Goal: Transaction & Acquisition: Obtain resource

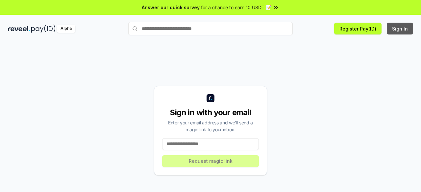
click at [400, 30] on button "Sign In" at bounding box center [400, 29] width 26 height 12
click at [212, 144] on input at bounding box center [210, 144] width 97 height 12
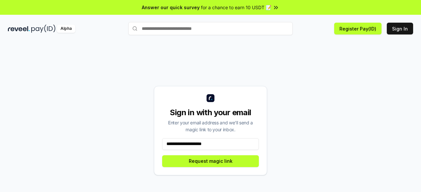
type input "**********"
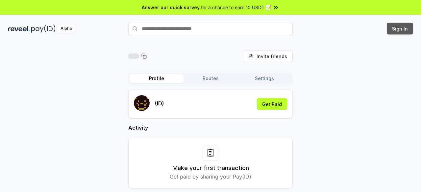
click at [402, 31] on button "Sign In" at bounding box center [400, 29] width 26 height 12
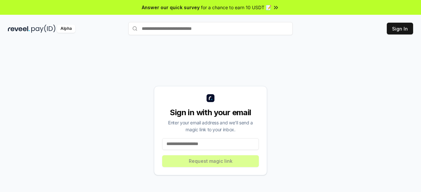
click at [243, 146] on input at bounding box center [210, 144] width 97 height 12
type input "*"
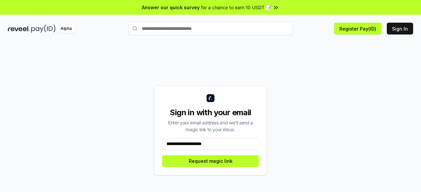
type input "**********"
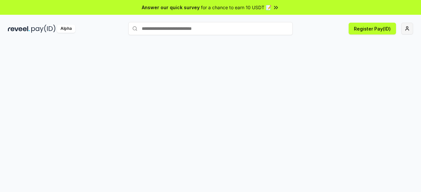
click at [408, 31] on html "Answer our quick survey for a chance to earn 10 USDT 📝 Alpha Register Pay(ID)" at bounding box center [210, 96] width 421 height 192
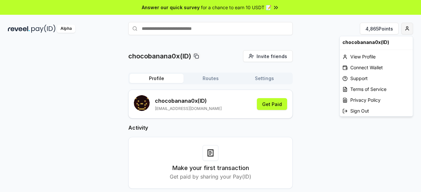
click at [412, 30] on html "Answer our quick survey for a chance to earn 10 USDT 📝 Alpha 4,865 Points choco…" at bounding box center [210, 96] width 421 height 192
click at [373, 64] on div "Connect Wallet" at bounding box center [376, 67] width 73 height 11
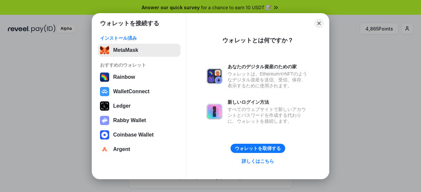
click at [132, 53] on button "MetaMask" at bounding box center [139, 50] width 83 height 13
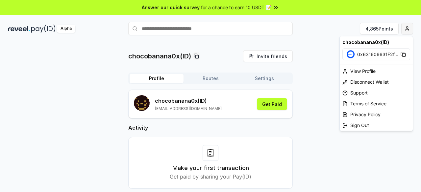
click at [409, 29] on html "Answer our quick survey for a chance to earn 10 USDT 📝 Alpha 4,865 Points choco…" at bounding box center [210, 96] width 421 height 192
click at [326, 30] on html "Answer our quick survey for a chance to earn 10 USDT 📝 Alpha 4,865 Points choco…" at bounding box center [210, 96] width 421 height 192
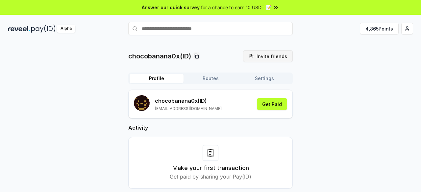
click at [256, 54] on button "Invite friends Invite" at bounding box center [268, 56] width 50 height 12
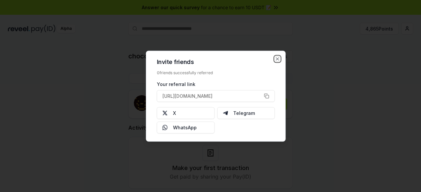
drag, startPoint x: 276, startPoint y: 57, endPoint x: 287, endPoint y: 62, distance: 12.1
click at [276, 57] on icon "button" at bounding box center [277, 58] width 5 height 5
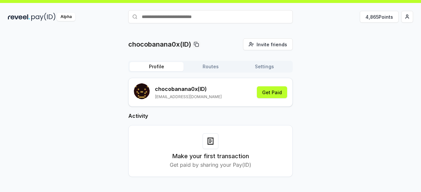
scroll to position [19, 0]
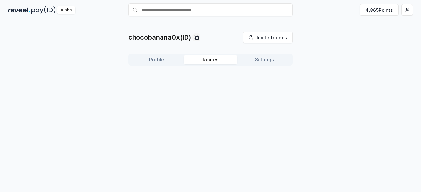
click at [218, 60] on button "Routes" at bounding box center [210, 59] width 54 height 9
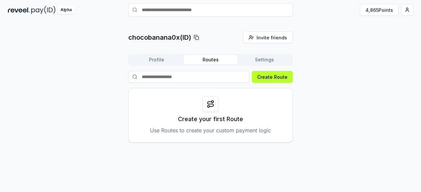
click at [267, 59] on button "Settings" at bounding box center [264, 59] width 54 height 9
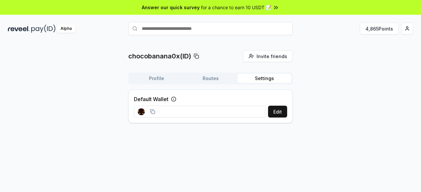
click at [166, 78] on button "Profile" at bounding box center [157, 78] width 54 height 9
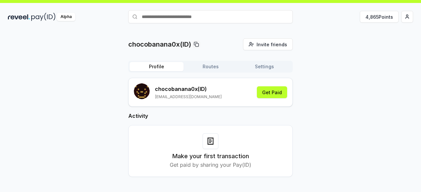
scroll to position [19, 0]
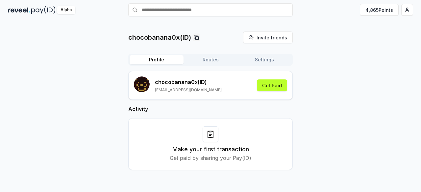
click at [206, 135] on icon at bounding box center [210, 134] width 8 height 8
drag, startPoint x: 211, startPoint y: 137, endPoint x: 209, endPoint y: 146, distance: 8.8
click at [210, 138] on icon at bounding box center [210, 134] width 8 height 8
drag, startPoint x: 208, startPoint y: 148, endPoint x: 206, endPoint y: 152, distance: 3.5
click at [206, 152] on h3 "Make your first transaction" at bounding box center [210, 149] width 77 height 9
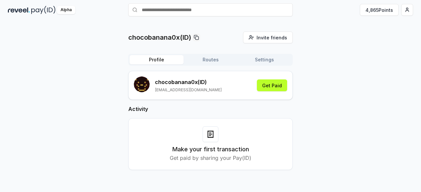
click at [174, 79] on p "chocobanana0x (ID)" at bounding box center [188, 82] width 67 height 8
click at [273, 84] on button "Get Paid" at bounding box center [272, 86] width 30 height 12
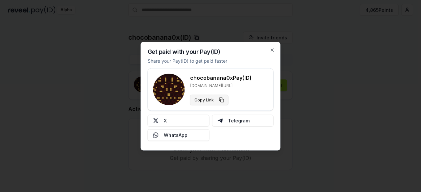
click at [222, 101] on button "Copy Link" at bounding box center [209, 100] width 38 height 11
click at [274, 48] on icon "button" at bounding box center [272, 49] width 5 height 5
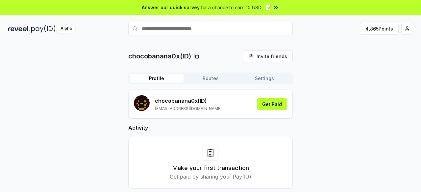
scroll to position [0, 0]
click at [233, 4] on span "for a chance to earn 10 USDT 📝" at bounding box center [236, 7] width 70 height 7
click at [377, 28] on button "4,865 Points" at bounding box center [379, 29] width 39 height 12
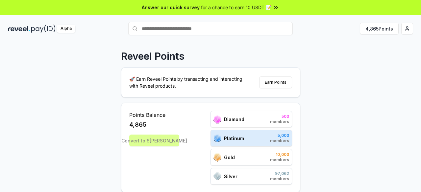
click at [262, 118] on div "Diamond 500 members" at bounding box center [251, 119] width 82 height 16
click at [274, 85] on button "Earn Points" at bounding box center [275, 83] width 33 height 12
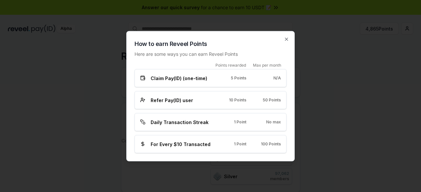
click at [199, 102] on div "Refer Pay(ID) user" at bounding box center [176, 100] width 72 height 7
click at [252, 100] on div "Refer Pay(ID) user 10 Points 50 Points" at bounding box center [210, 100] width 141 height 7
drag, startPoint x: 175, startPoint y: 102, endPoint x: 156, endPoint y: 100, distance: 18.5
click at [171, 100] on span "Refer Pay(ID) user" at bounding box center [172, 100] width 42 height 7
click at [141, 102] on icon at bounding box center [142, 100] width 5 height 5
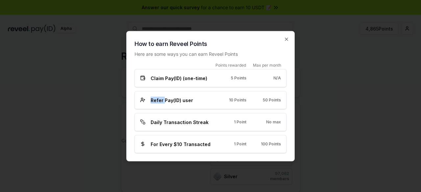
click at [141, 102] on icon at bounding box center [142, 100] width 5 height 5
click at [272, 93] on div "Refer Pay(ID) user 10 Points 50 Points" at bounding box center [210, 100] width 152 height 18
click at [191, 143] on span "For Every $10 Transacted" at bounding box center [181, 144] width 60 height 7
click at [288, 41] on icon "button" at bounding box center [286, 38] width 5 height 5
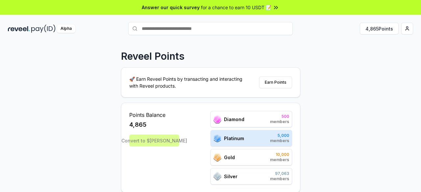
click at [33, 31] on img at bounding box center [43, 29] width 24 height 8
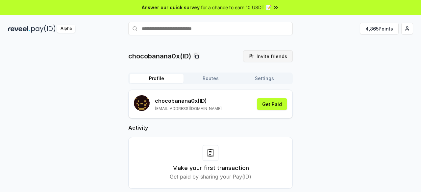
click at [269, 54] on span "Invite friends" at bounding box center [271, 56] width 31 height 7
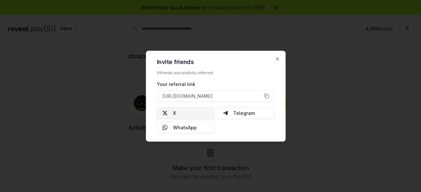
click at [202, 114] on button "X" at bounding box center [186, 113] width 58 height 12
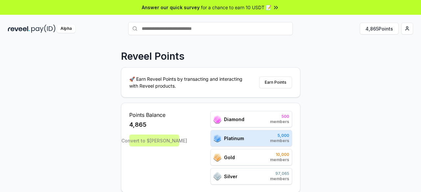
click at [68, 27] on div "Alpha" at bounding box center [66, 29] width 18 height 8
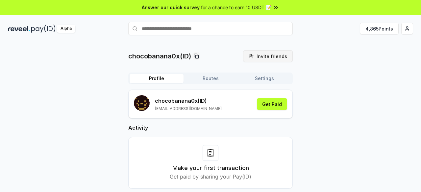
click at [256, 56] on button "Invite friends Invite" at bounding box center [268, 56] width 50 height 12
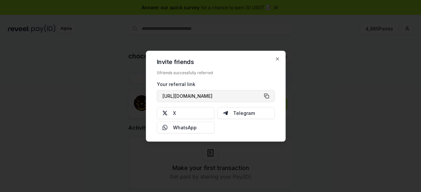
click at [268, 96] on button "[URL][DOMAIN_NAME]" at bounding box center [216, 96] width 118 height 12
